Goal: Task Accomplishment & Management: Complete application form

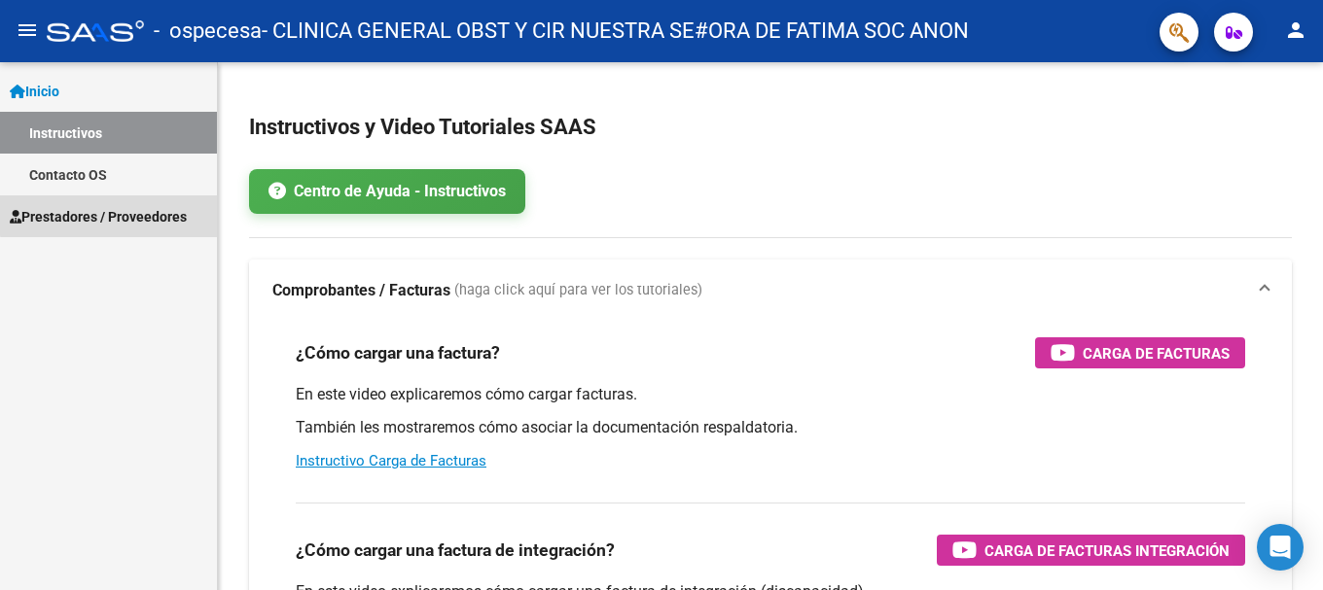
click at [138, 213] on span "Prestadores / Proveedores" at bounding box center [98, 216] width 177 height 21
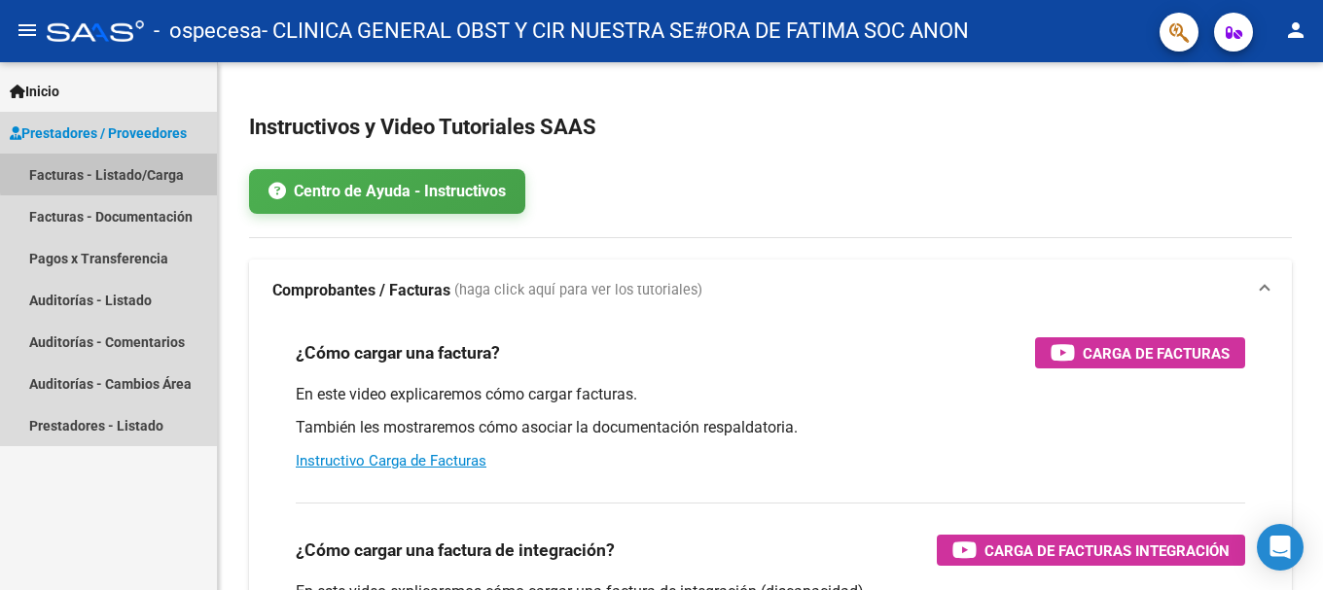
click at [143, 170] on link "Facturas - Listado/Carga" at bounding box center [108, 175] width 217 height 42
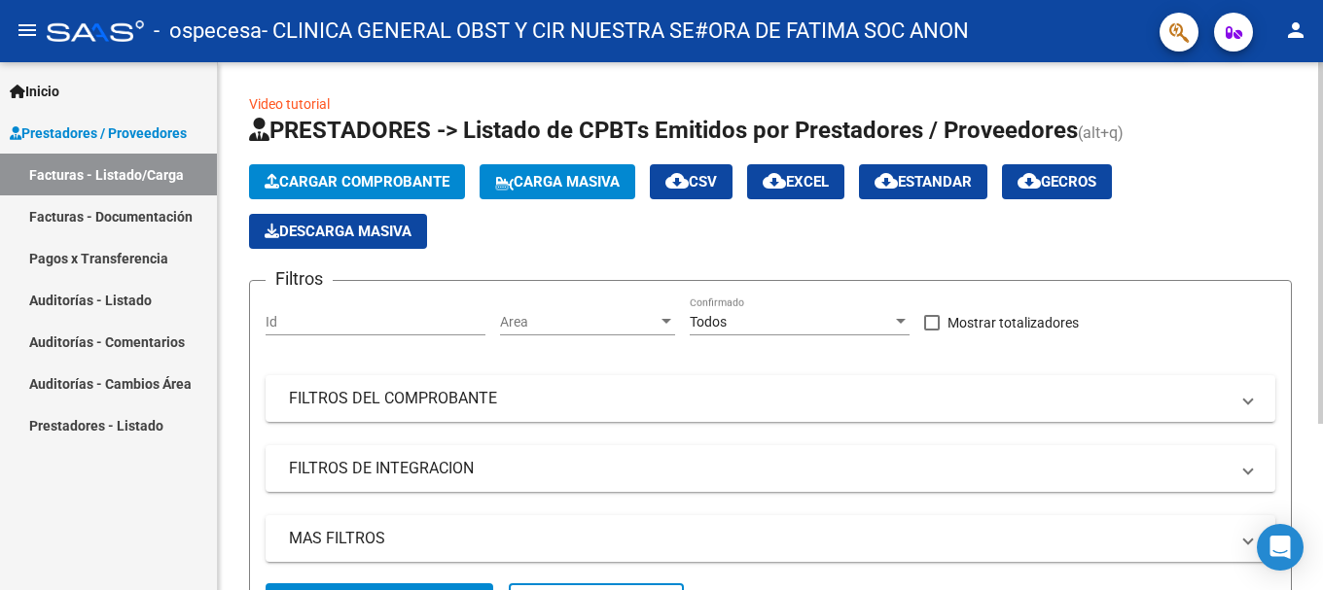
click at [381, 176] on span "Cargar Comprobante" at bounding box center [357, 182] width 185 height 18
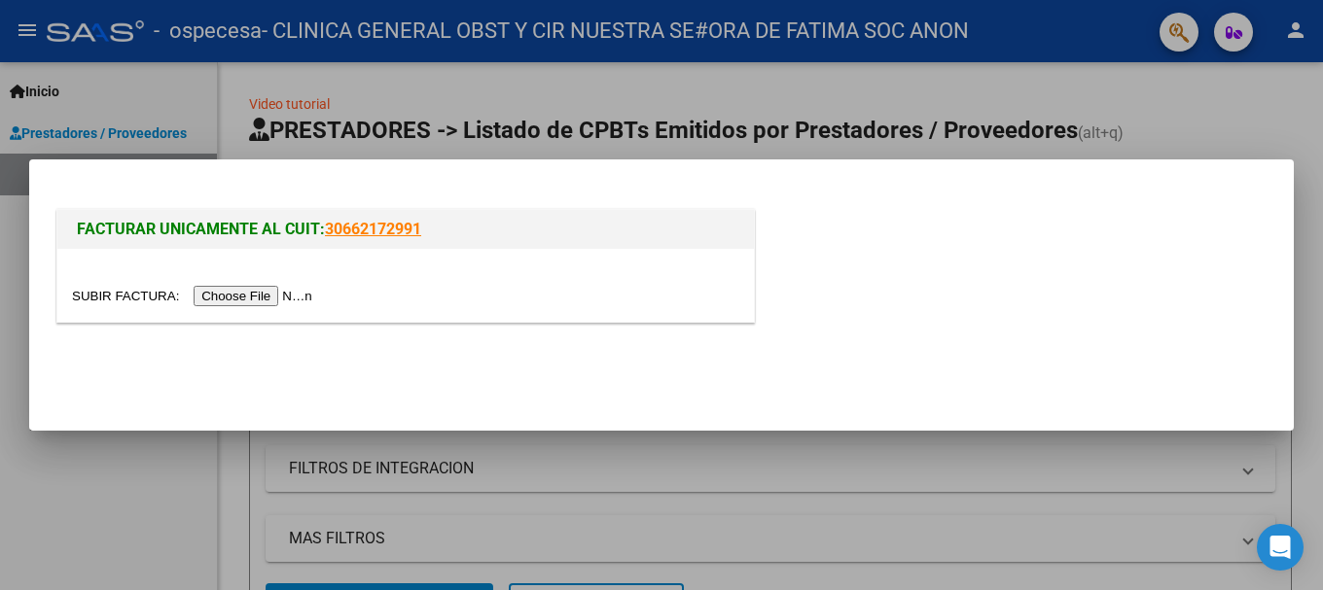
click at [283, 296] on input "file" at bounding box center [195, 296] width 246 height 20
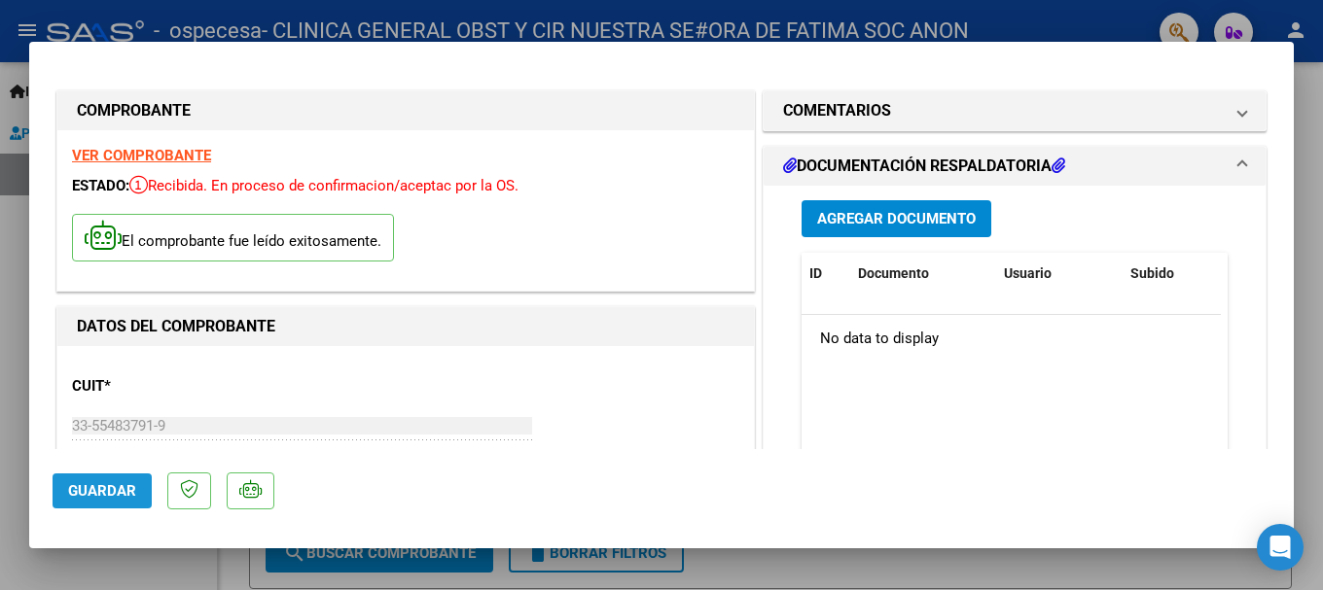
click at [120, 492] on span "Guardar" at bounding box center [102, 491] width 68 height 18
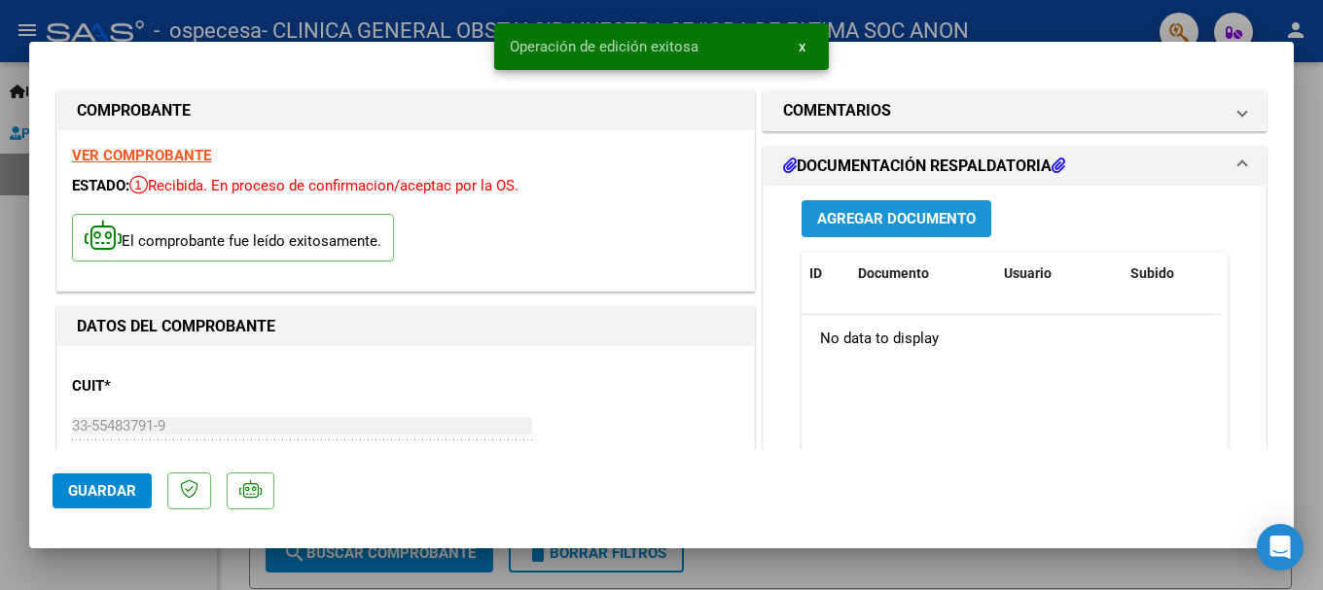
click at [914, 218] on span "Agregar Documento" at bounding box center [896, 220] width 159 height 18
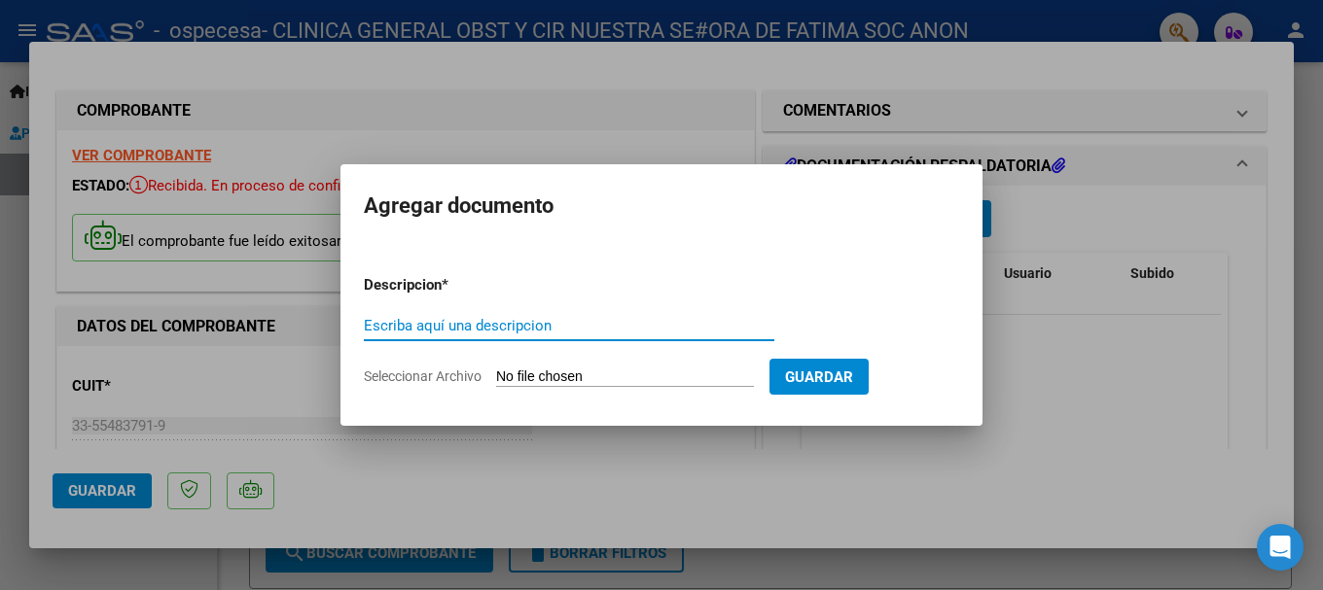
click at [519, 329] on input "Escriba aquí una descripcion" at bounding box center [569, 326] width 410 height 18
drag, startPoint x: 871, startPoint y: 369, endPoint x: 949, endPoint y: 333, distance: 85.7
click at [869, 365] on button "Guardar" at bounding box center [818, 377] width 99 height 36
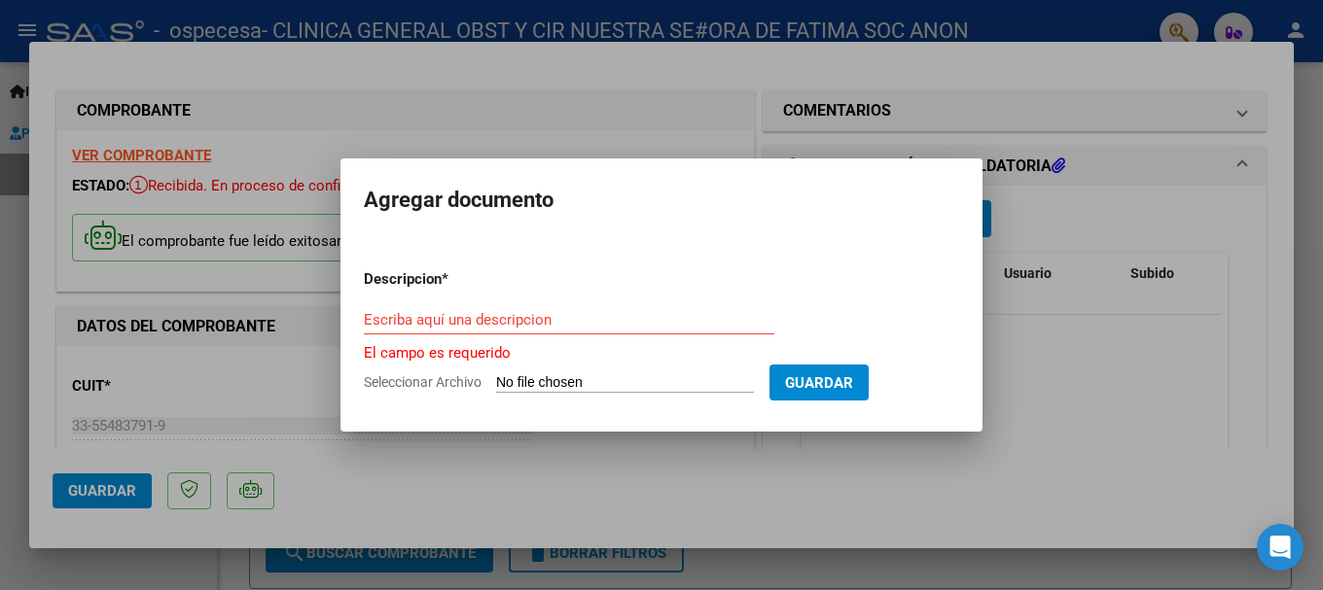
drag, startPoint x: 953, startPoint y: 250, endPoint x: 887, endPoint y: 276, distance: 71.2
click at [951, 250] on mat-dialog-content "Descripcion * Escriba aquí una descripcion El campo es requerido Seleccionar Ar…" at bounding box center [661, 323] width 642 height 170
click at [646, 382] on input "Seleccionar Archivo" at bounding box center [625, 383] width 258 height 18
click at [478, 319] on input "Escriba aquí una descripcion" at bounding box center [569, 320] width 410 height 18
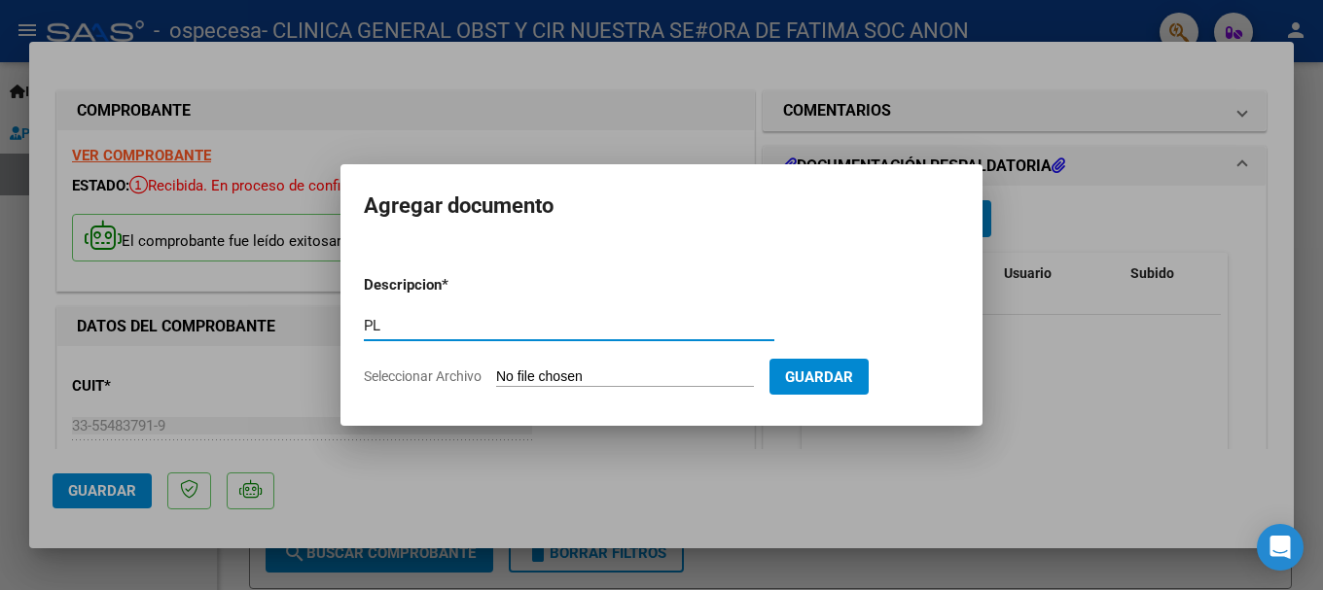
type input "P"
type input "rendicion ambulatoria"
click at [550, 373] on input "Seleccionar Archivo" at bounding box center [625, 378] width 258 height 18
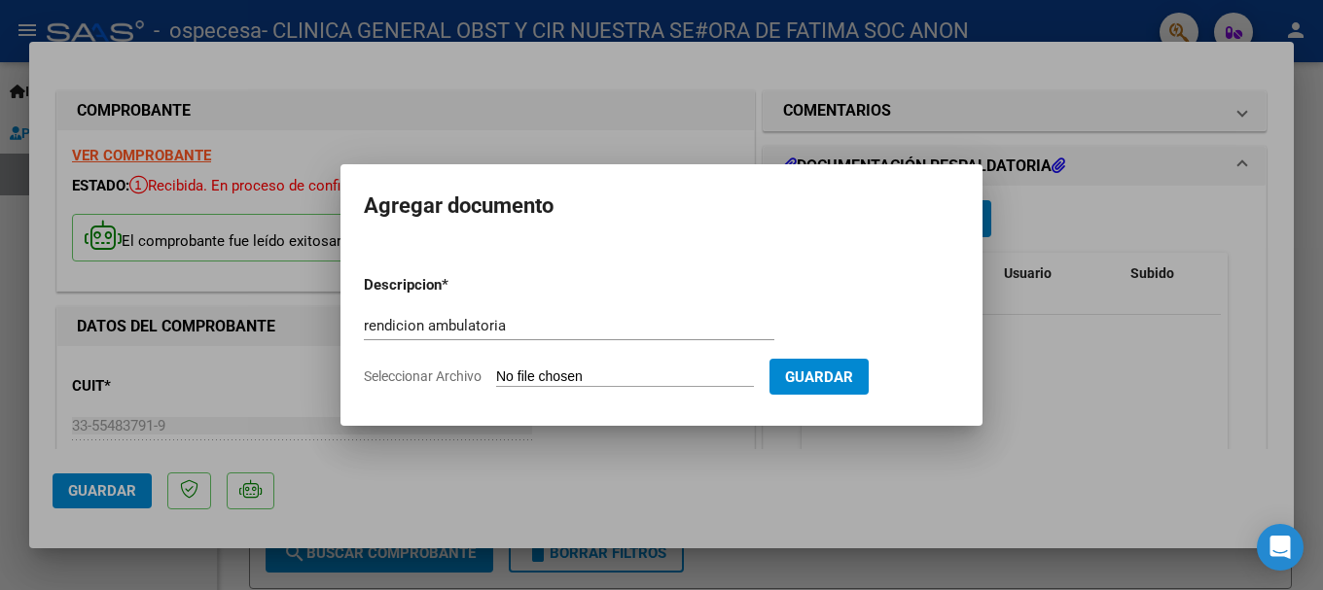
type input "C:\fakepath\rendicion ambulatoria 092025.pdf"
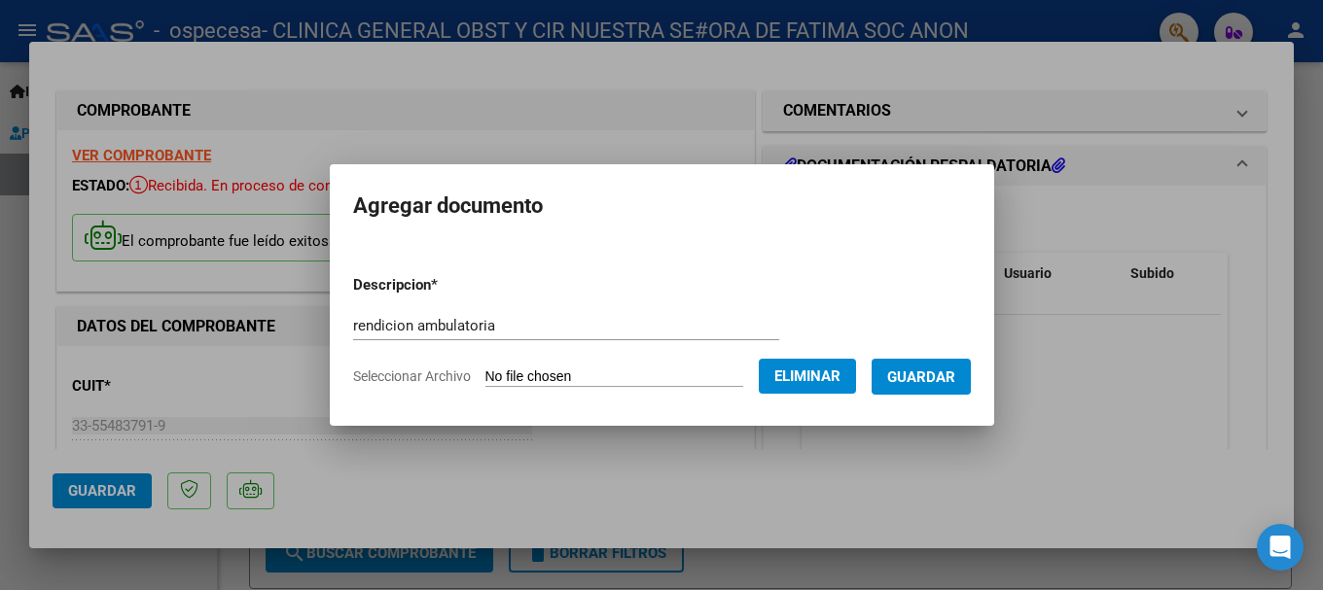
click at [934, 366] on button "Guardar" at bounding box center [920, 377] width 99 height 36
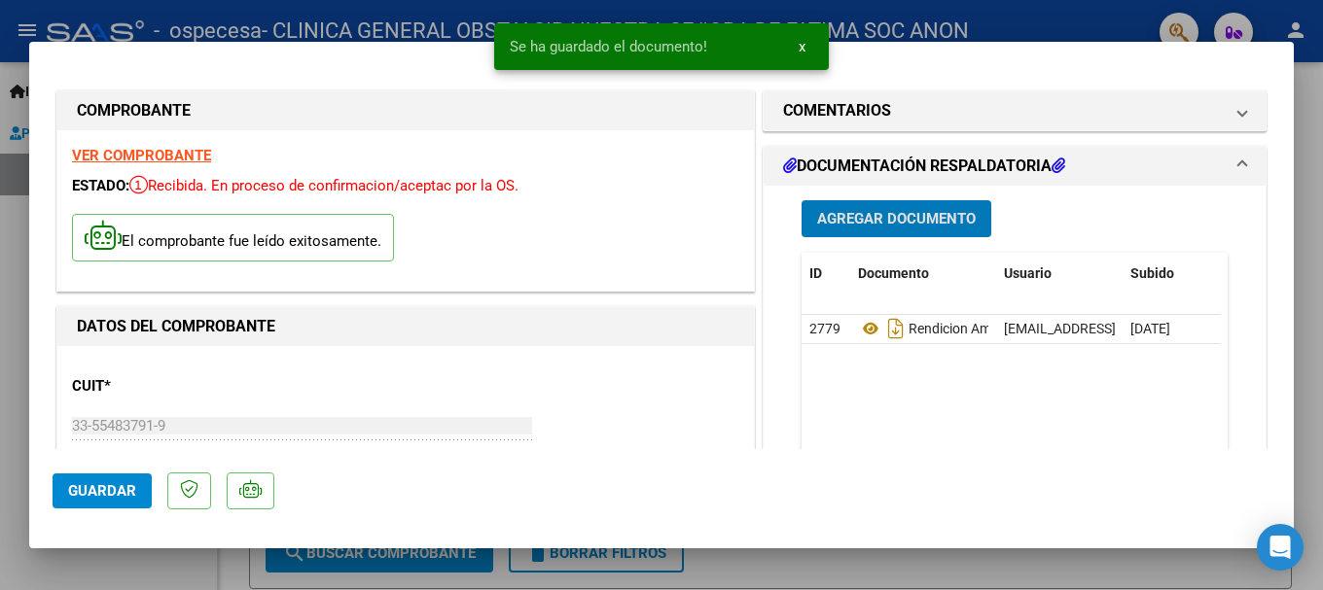
click at [908, 219] on span "Agregar Documento" at bounding box center [896, 220] width 159 height 18
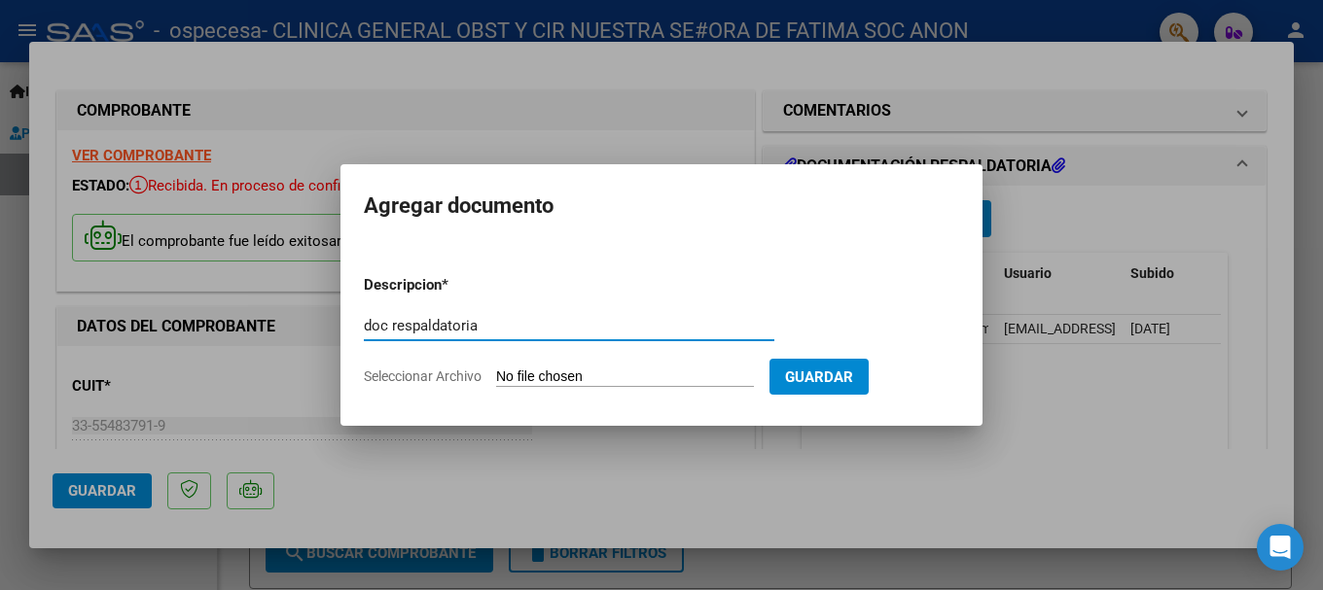
type input "doc respaldatoria"
click at [685, 377] on input "Seleccionar Archivo" at bounding box center [625, 378] width 258 height 18
type input "C:\fakepath\doc ceramica 092025_compressed.pdf"
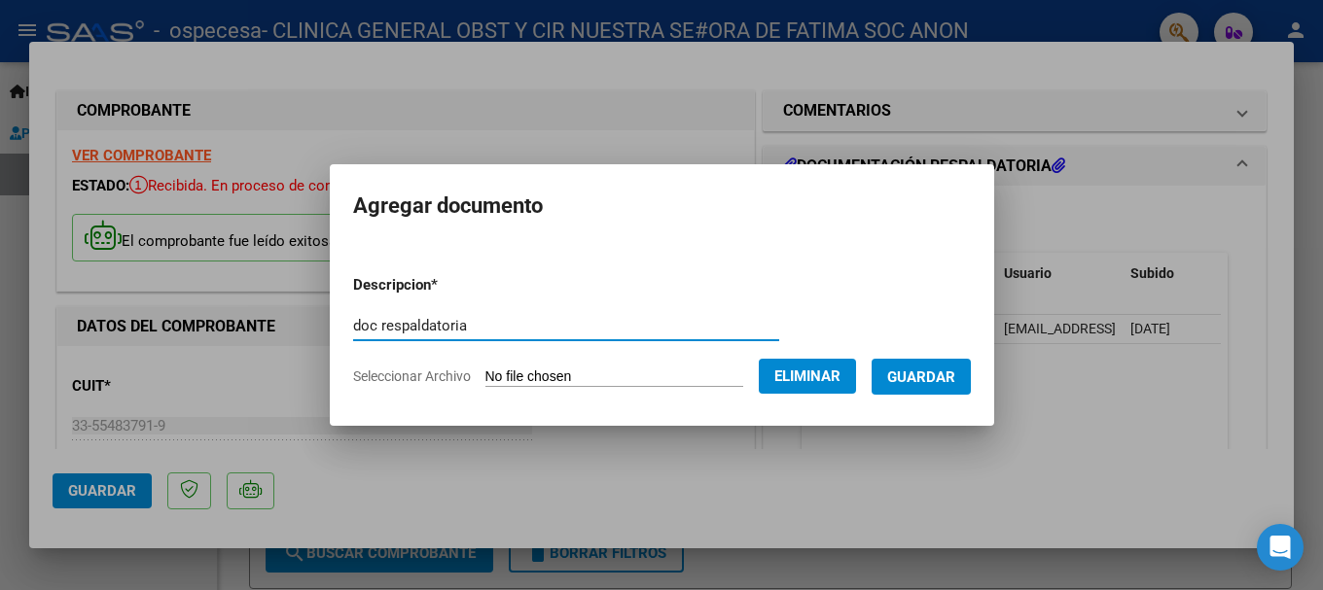
drag, startPoint x: 356, startPoint y: 326, endPoint x: 406, endPoint y: 337, distance: 51.0
click at [363, 326] on input "doc respaldatoria" at bounding box center [566, 326] width 426 height 18
drag, startPoint x: 530, startPoint y: 331, endPoint x: 434, endPoint y: 330, distance: 96.3
click at [522, 331] on input "doc respaldatoria" at bounding box center [566, 326] width 426 height 18
drag, startPoint x: 353, startPoint y: 326, endPoint x: 362, endPoint y: 332, distance: 10.5
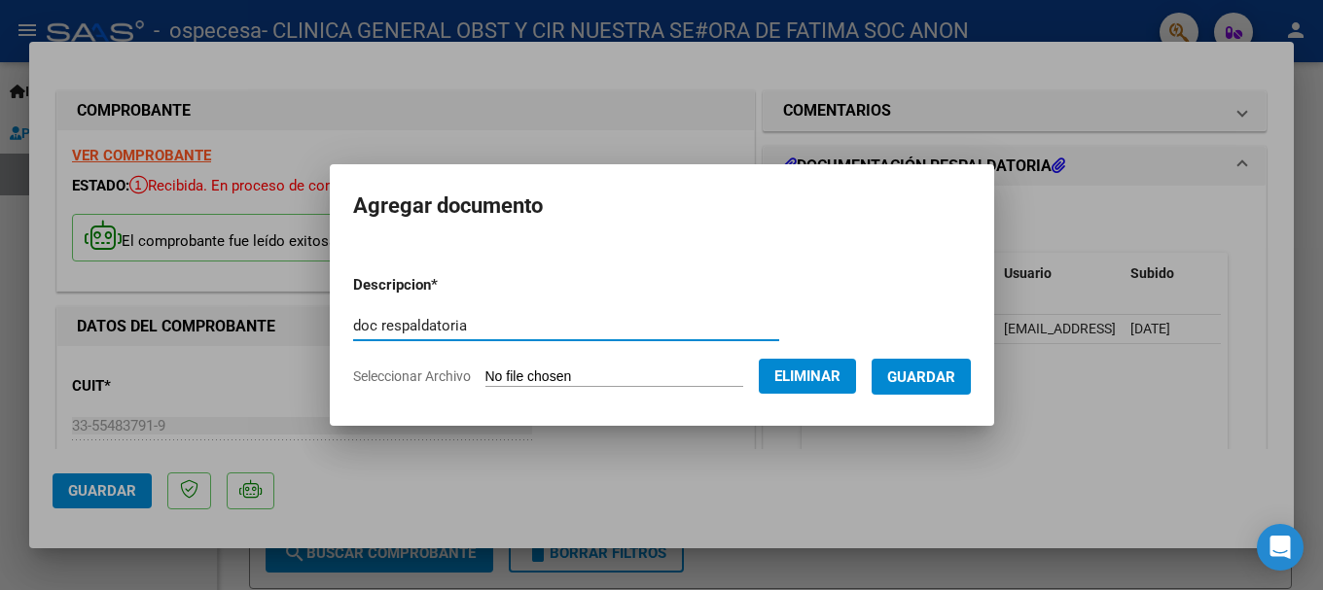
click at [360, 330] on input "doc respaldatoria" at bounding box center [566, 326] width 426 height 18
drag, startPoint x: 534, startPoint y: 308, endPoint x: 655, endPoint y: 311, distance: 120.6
click at [543, 309] on form "Descripcion * doc respaldatoria Escriba aquí una descripcion Seleccionar Archiv…" at bounding box center [662, 331] width 618 height 142
drag, startPoint x: 936, startPoint y: 382, endPoint x: 1042, endPoint y: 405, distance: 108.3
click at [947, 385] on span "Guardar" at bounding box center [921, 378] width 68 height 18
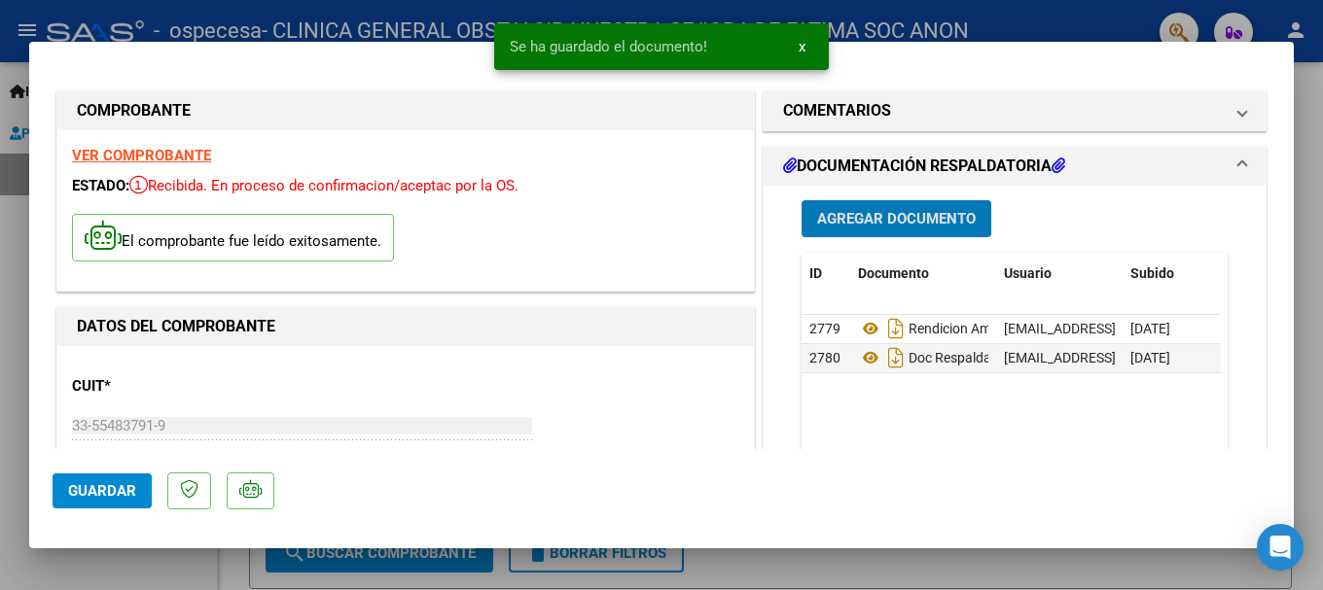
click at [123, 495] on span "Guardar" at bounding box center [102, 491] width 68 height 18
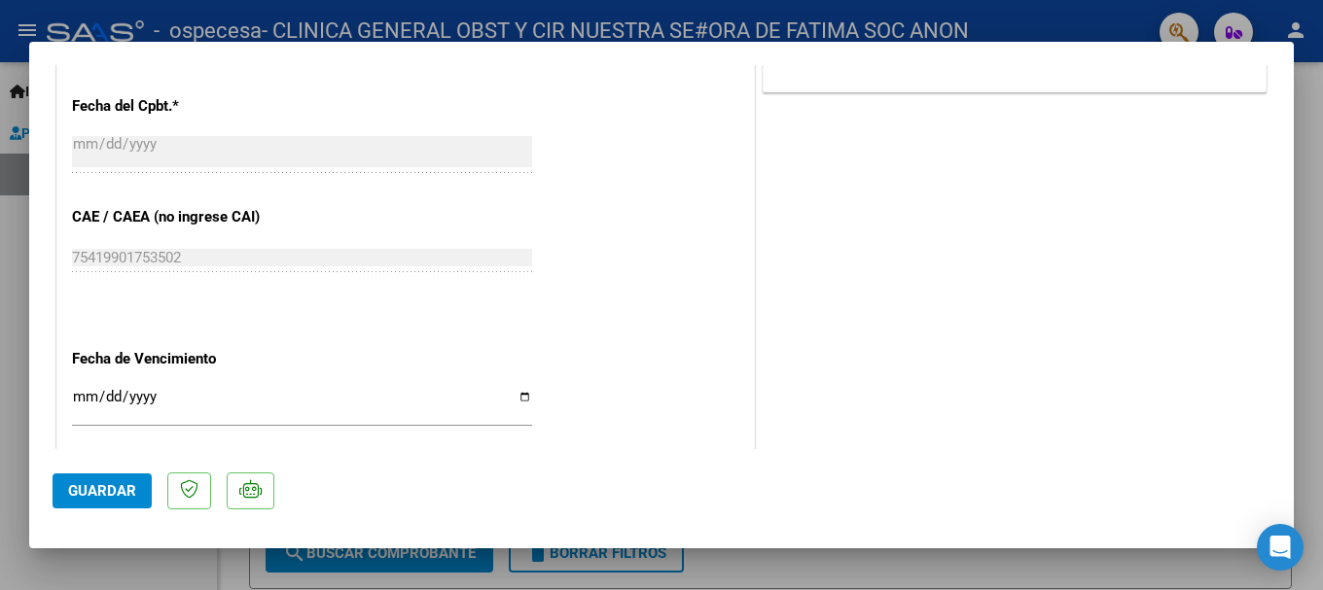
scroll to position [1170, 0]
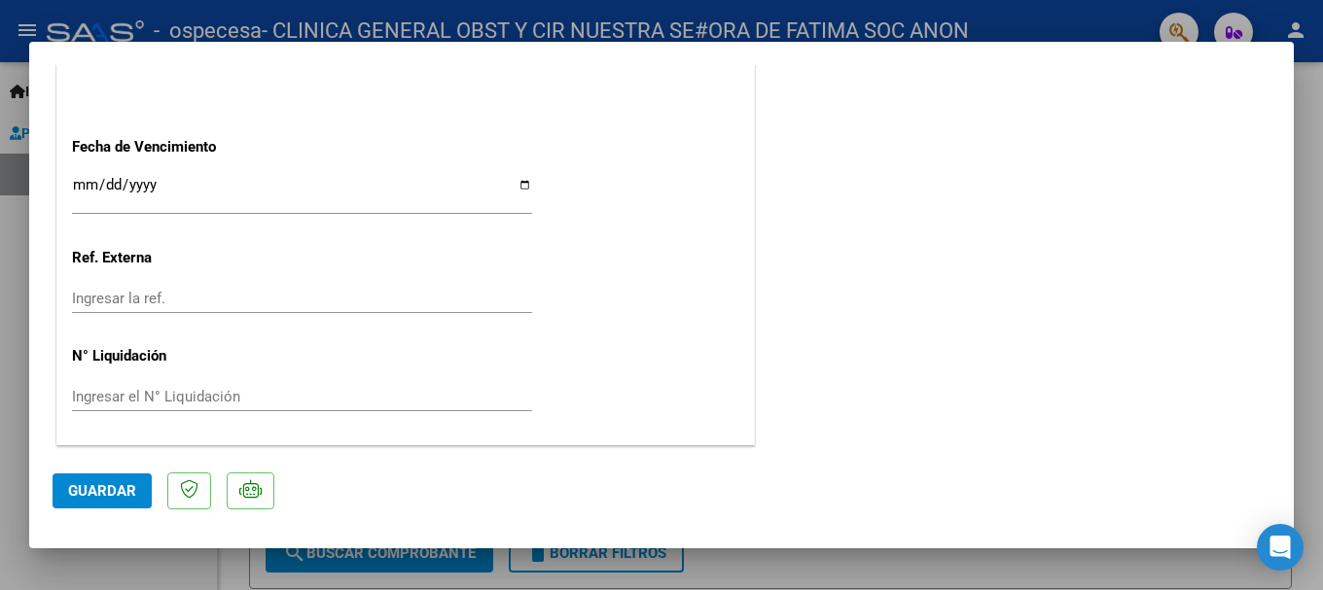
drag, startPoint x: 109, startPoint y: 491, endPoint x: 197, endPoint y: 490, distance: 88.5
click at [110, 491] on span "Guardar" at bounding box center [102, 491] width 68 height 18
